Goal: Information Seeking & Learning: Compare options

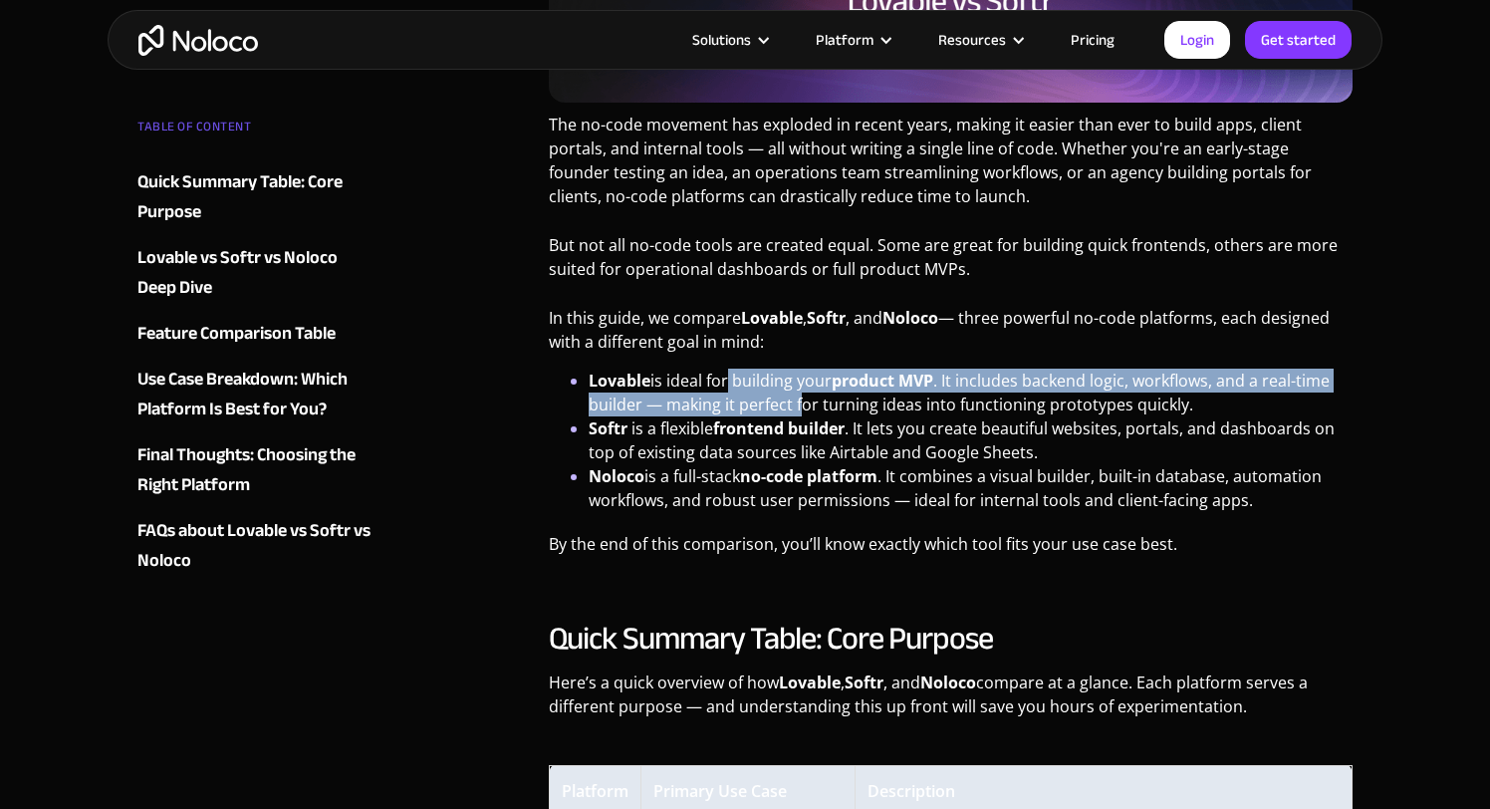
drag, startPoint x: 722, startPoint y: 378, endPoint x: 799, endPoint y: 407, distance: 81.9
click at [799, 407] on li "Lovable is ideal for building your product MVP . It includes backend logic, wor…" at bounding box center [971, 392] width 764 height 48
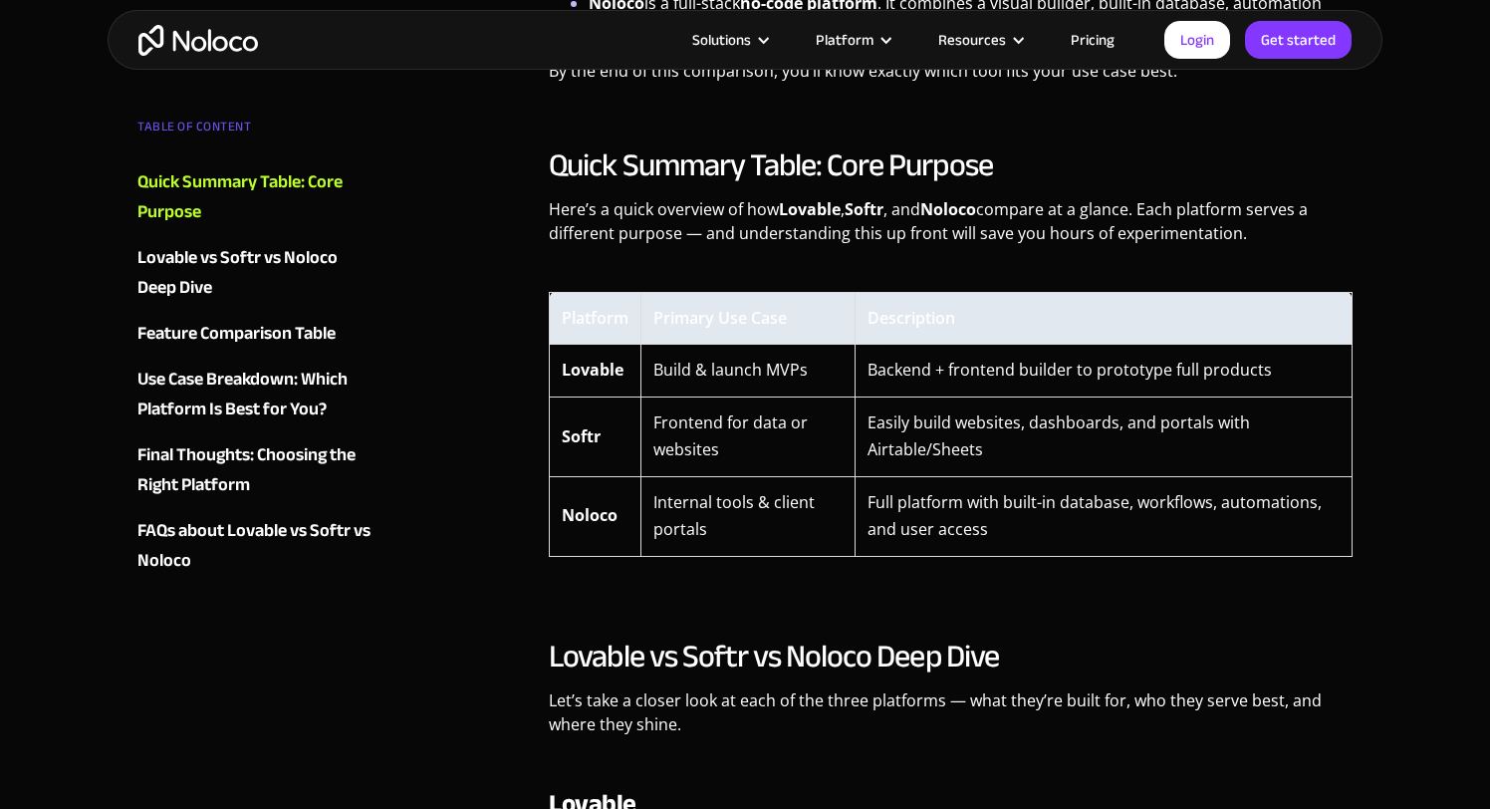
scroll to position [1286, 0]
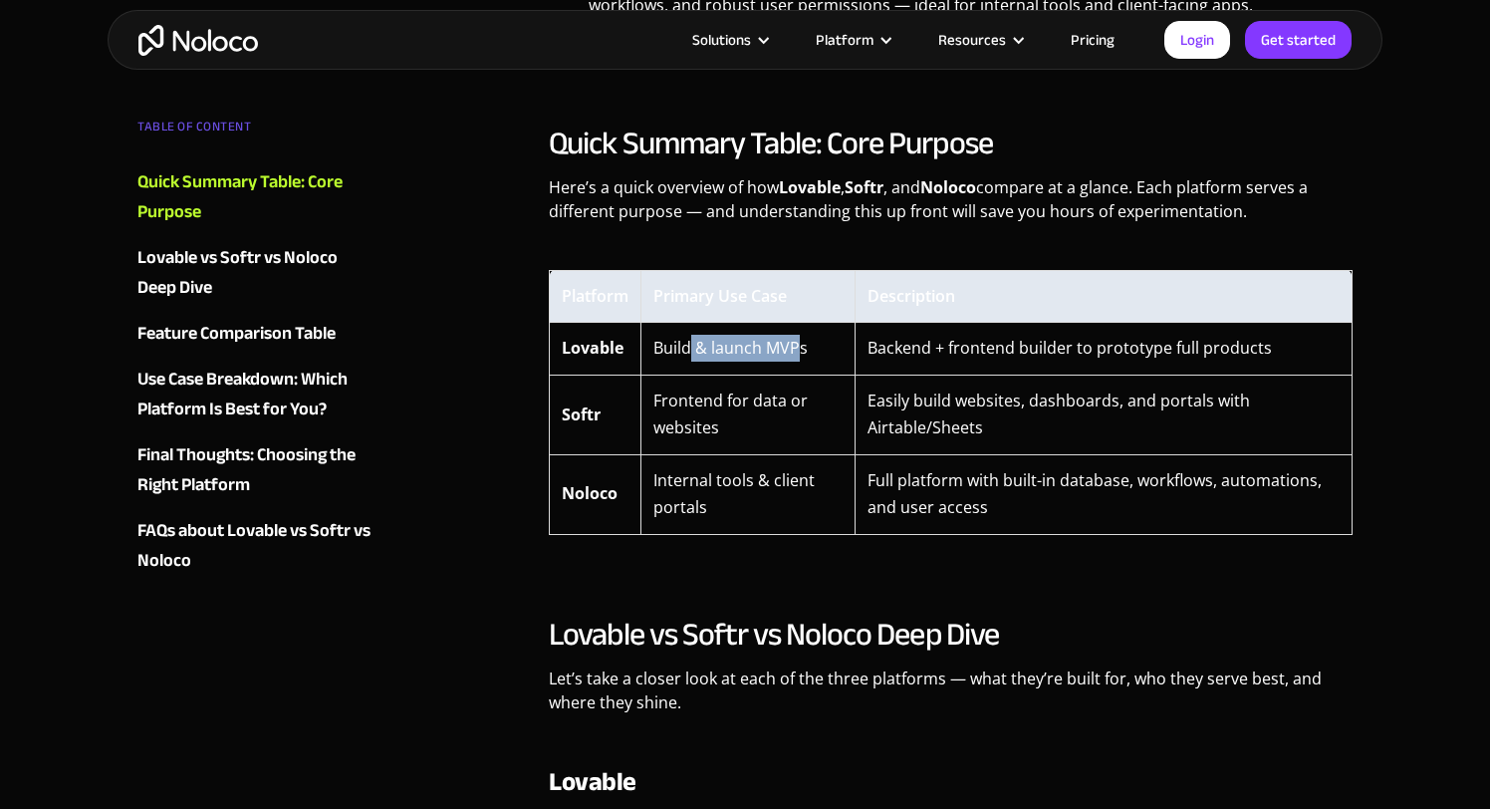
drag, startPoint x: 687, startPoint y: 346, endPoint x: 800, endPoint y: 346, distance: 112.5
click at [800, 346] on td "Build & launch MVPs" at bounding box center [747, 349] width 213 height 52
drag, startPoint x: 800, startPoint y: 346, endPoint x: 1057, endPoint y: 346, distance: 257.0
click at [1057, 346] on tr "Lovable Build & launch MVPs Backend + frontend builder to prototype full produc…" at bounding box center [951, 349] width 803 height 52
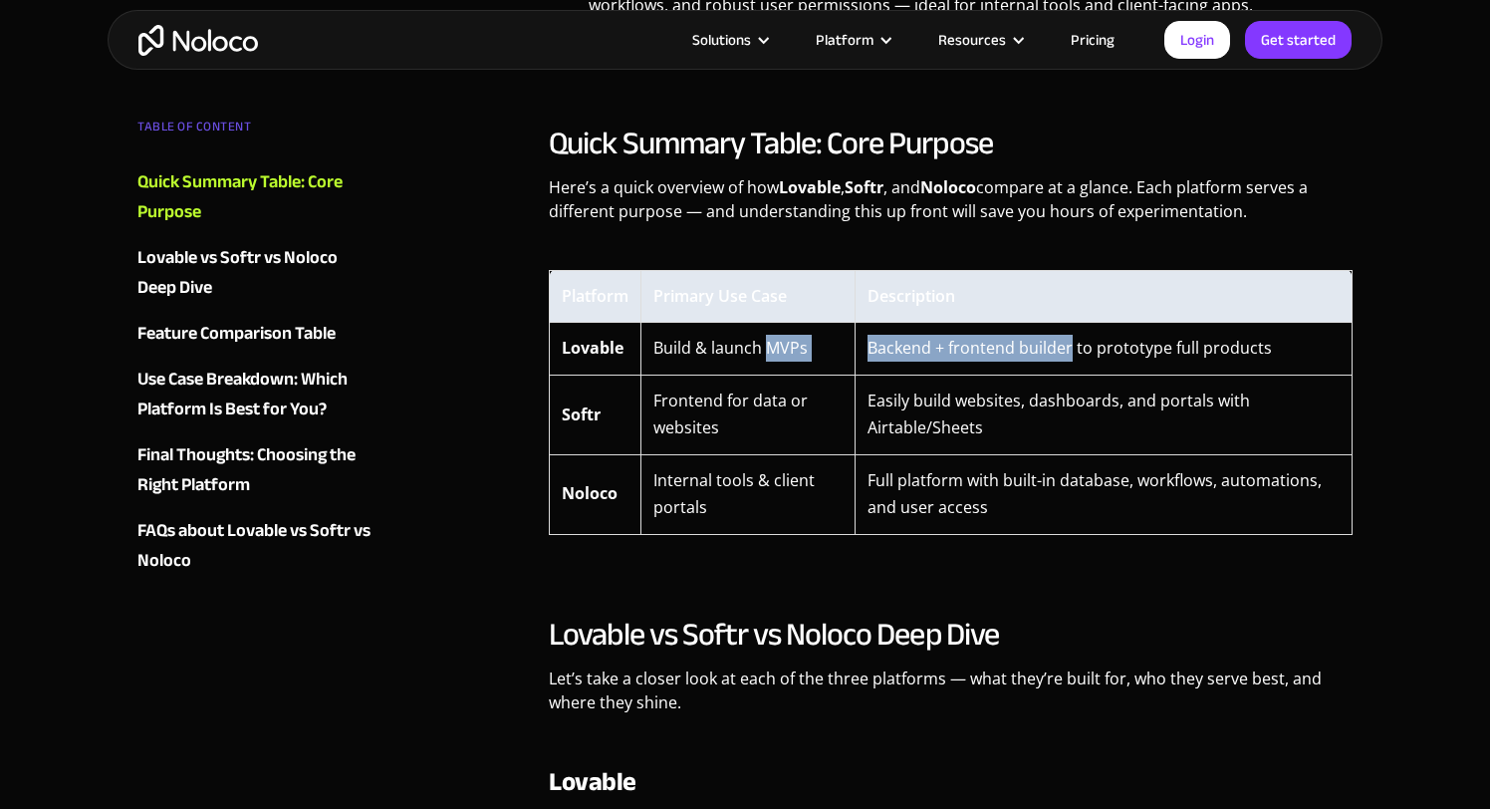
click at [1057, 346] on td "Backend + frontend builder to prototype full products" at bounding box center [1103, 349] width 497 height 52
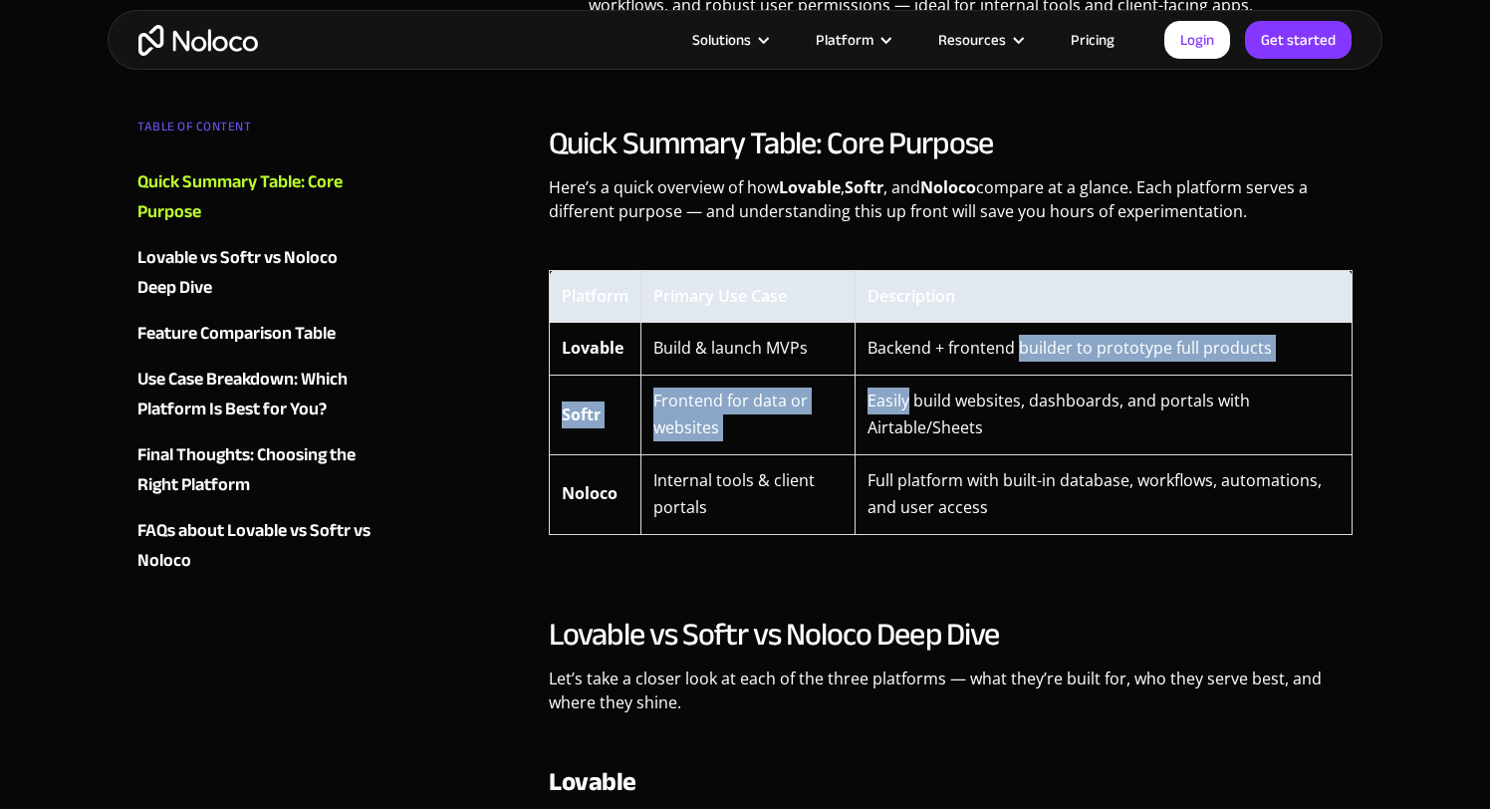
drag, startPoint x: 1057, startPoint y: 346, endPoint x: 1120, endPoint y: 377, distance: 71.3
click at [1120, 377] on tbody "Lovable Build & launch MVPs Backend + frontend builder to prototype full produc…" at bounding box center [951, 428] width 803 height 211
click at [1120, 377] on td "Easily build websites, dashboards, and portals with Airtable/Sheets" at bounding box center [1103, 414] width 497 height 80
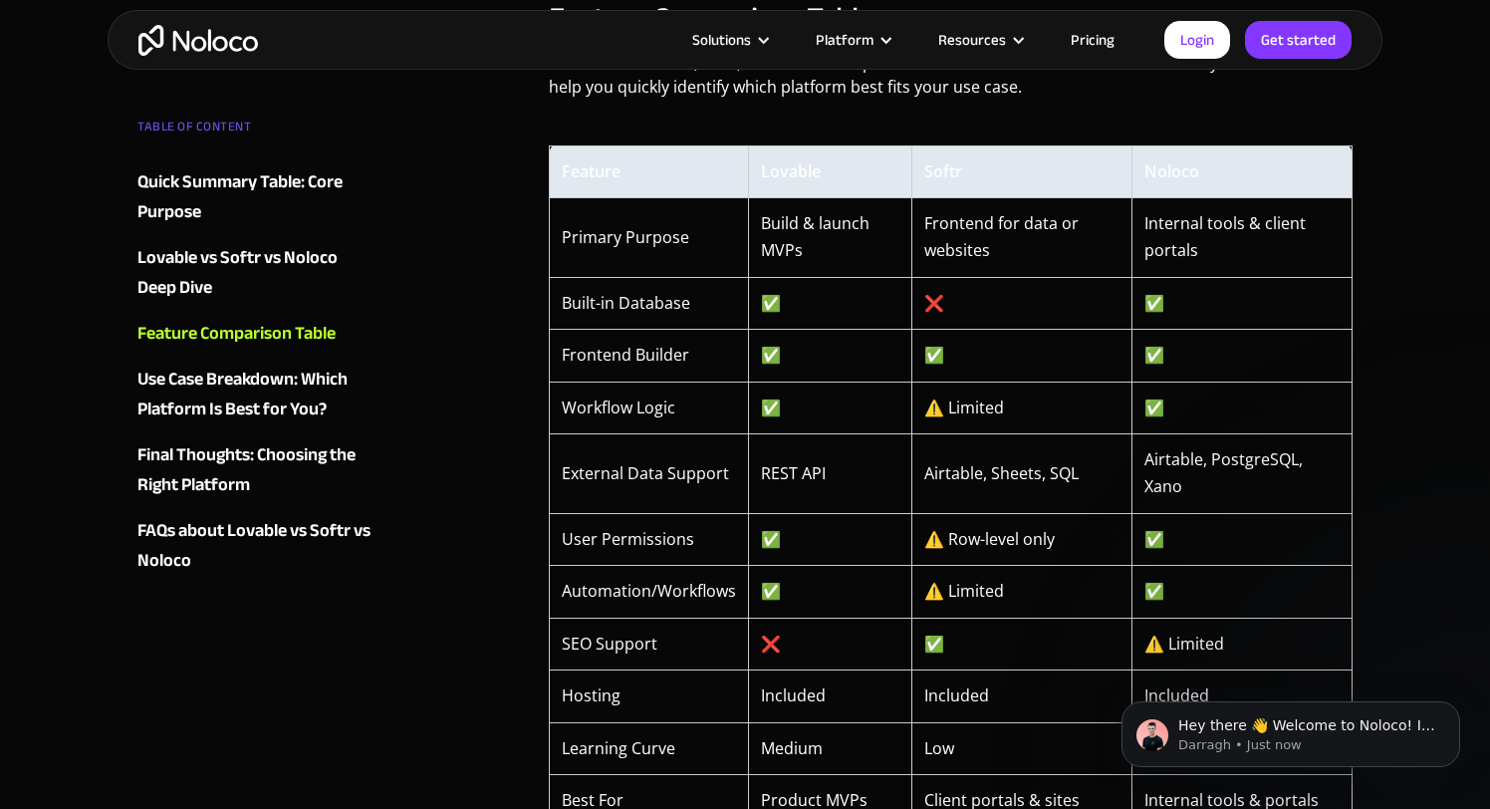
scroll to position [3384, 0]
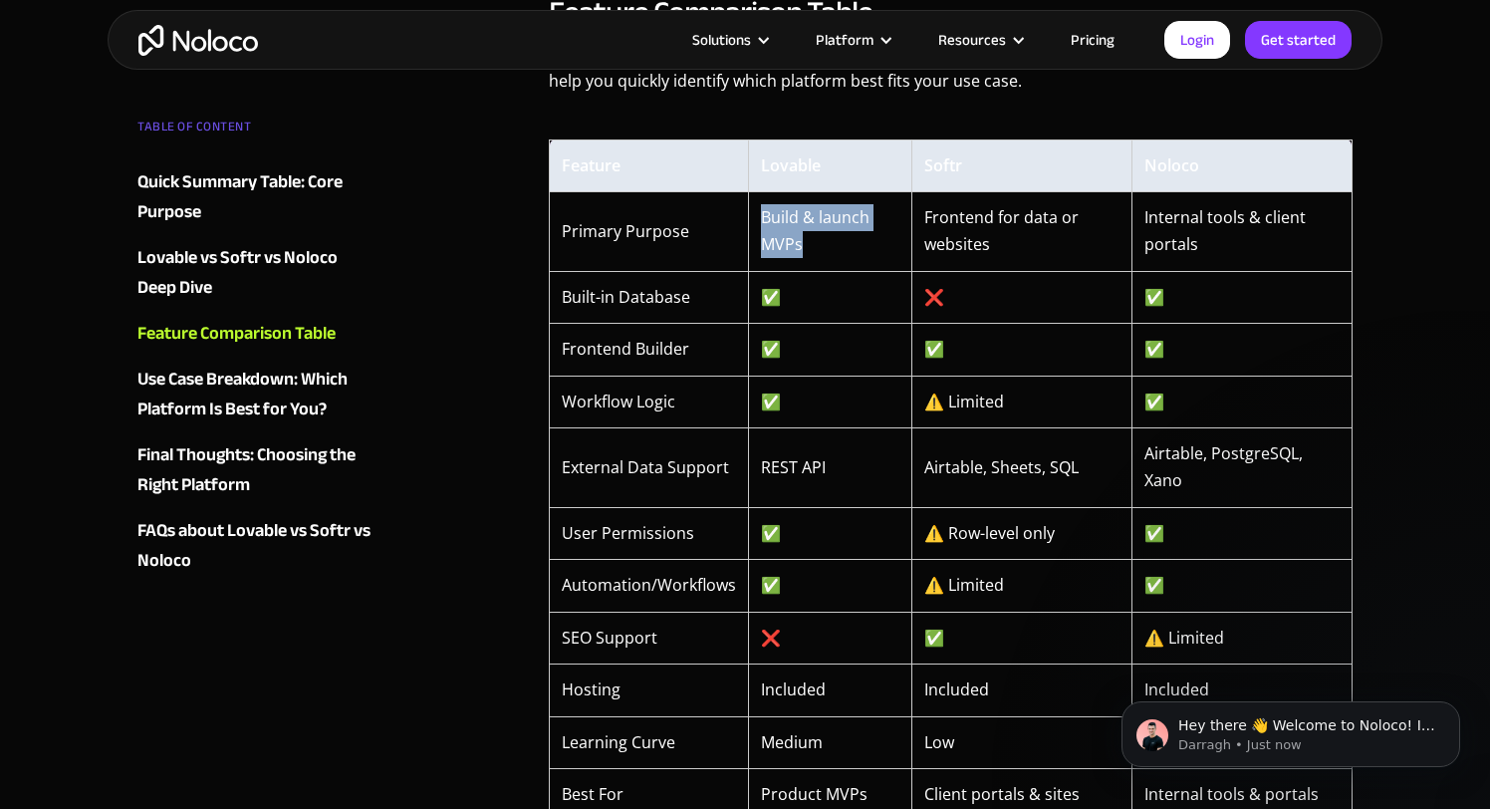
drag, startPoint x: 760, startPoint y: 220, endPoint x: 849, endPoint y: 270, distance: 101.7
click at [849, 270] on tbody "Primary Purpose Build & launch MVPs Frontend for data or websites Internal tool…" at bounding box center [951, 505] width 803 height 628
click at [849, 271] on td "✅" at bounding box center [830, 297] width 162 height 52
